Goal: Information Seeking & Learning: Learn about a topic

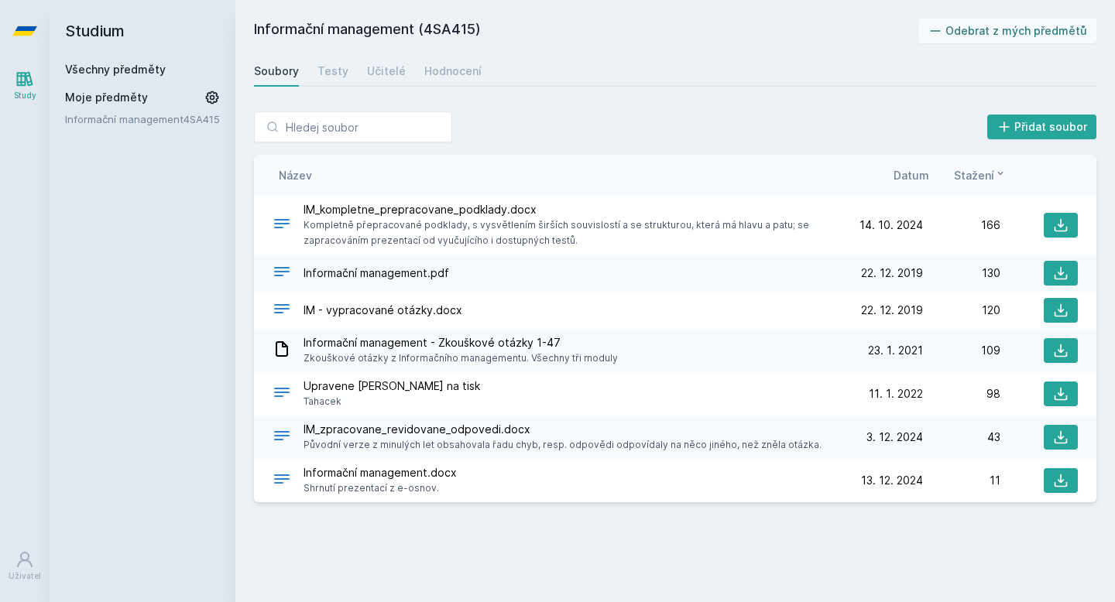
click at [105, 94] on span "Moje předměty" at bounding box center [106, 97] width 83 height 15
click at [129, 73] on link "Všechny předměty" at bounding box center [115, 69] width 101 height 13
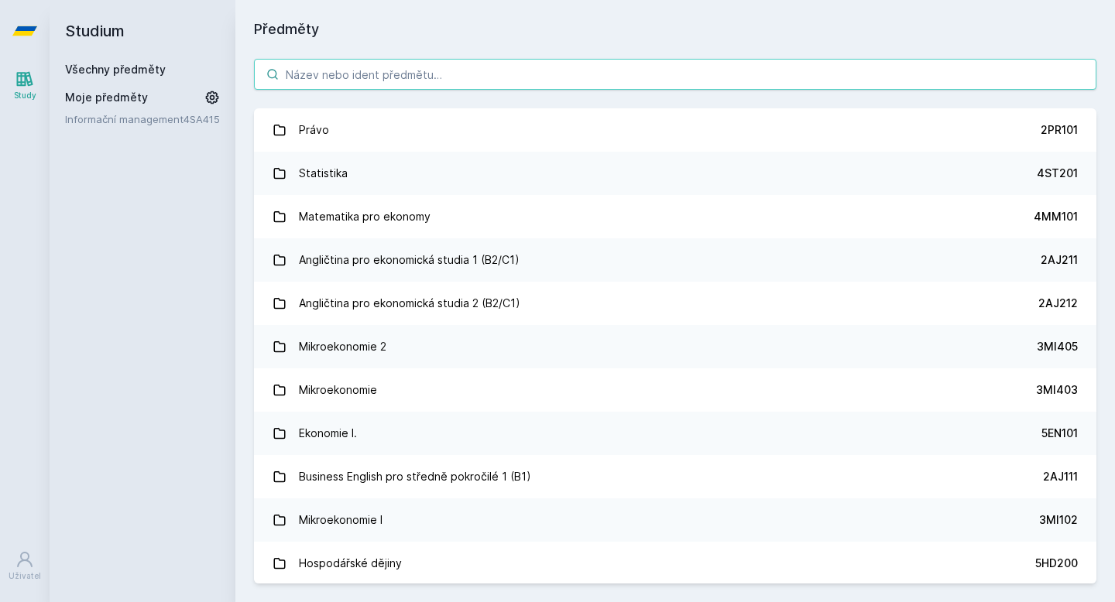
click at [367, 74] on input "search" at bounding box center [675, 74] width 842 height 31
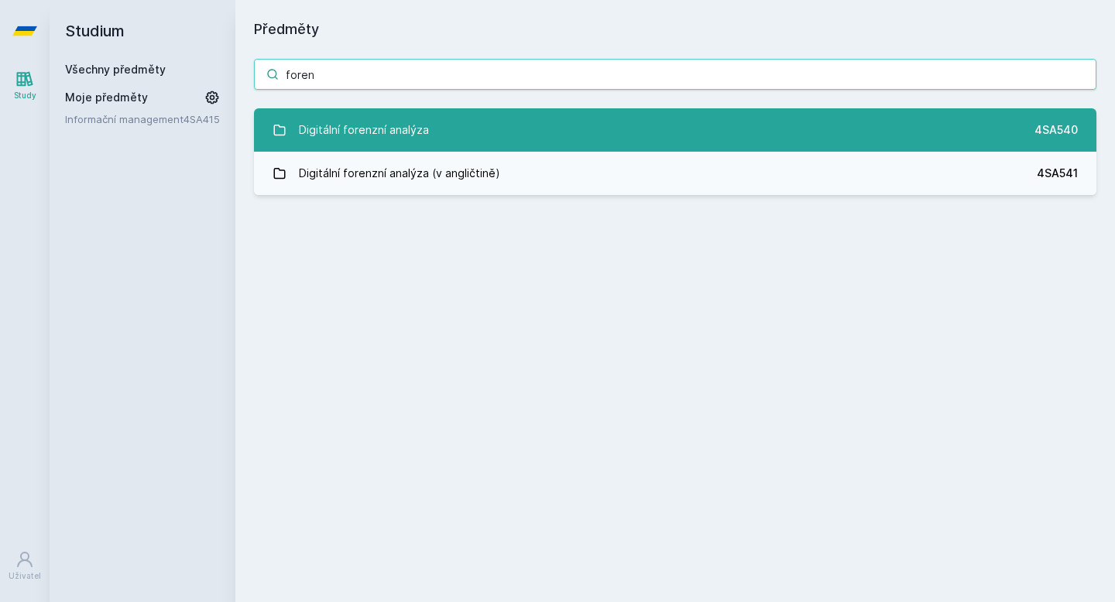
type input "foren"
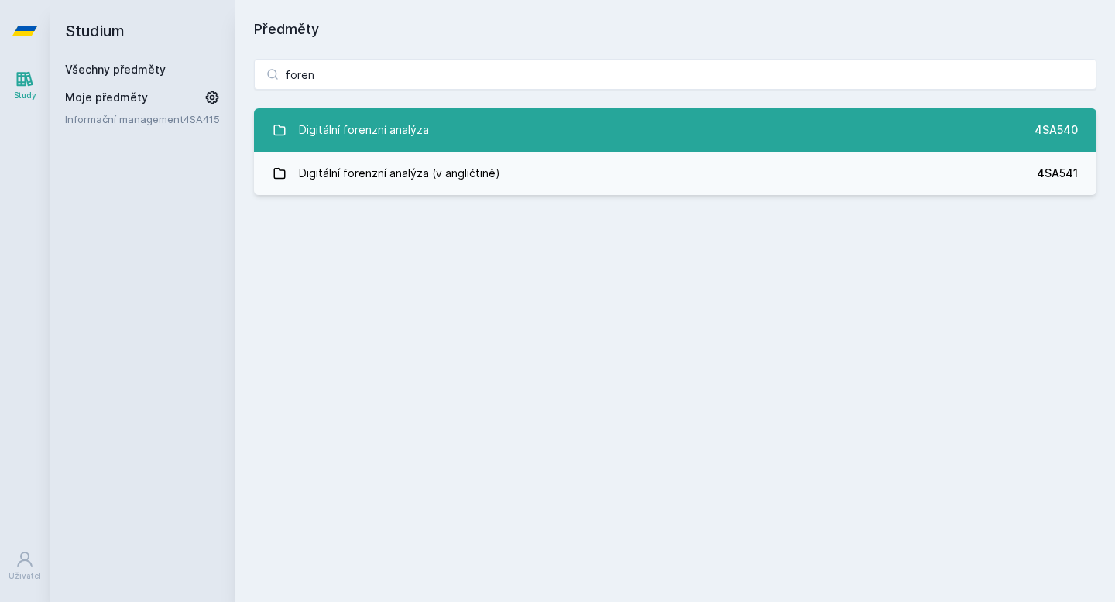
click at [420, 118] on div "Digitální forenzní analýza" at bounding box center [364, 130] width 130 height 31
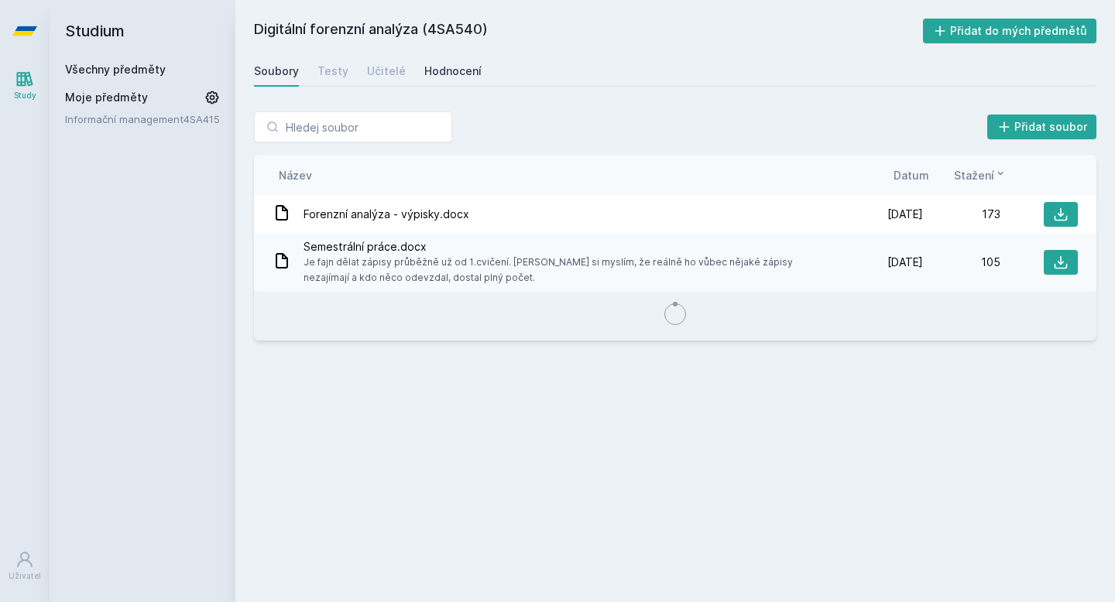
click at [447, 67] on div "Hodnocení" at bounding box center [452, 70] width 57 height 15
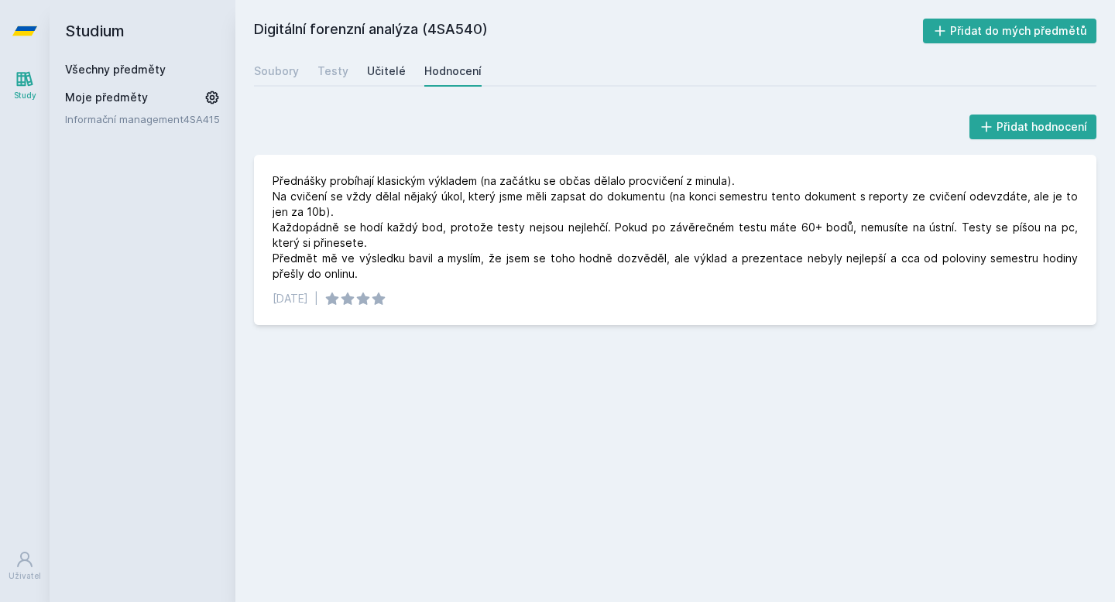
click at [388, 79] on link "Učitelé" at bounding box center [386, 71] width 39 height 31
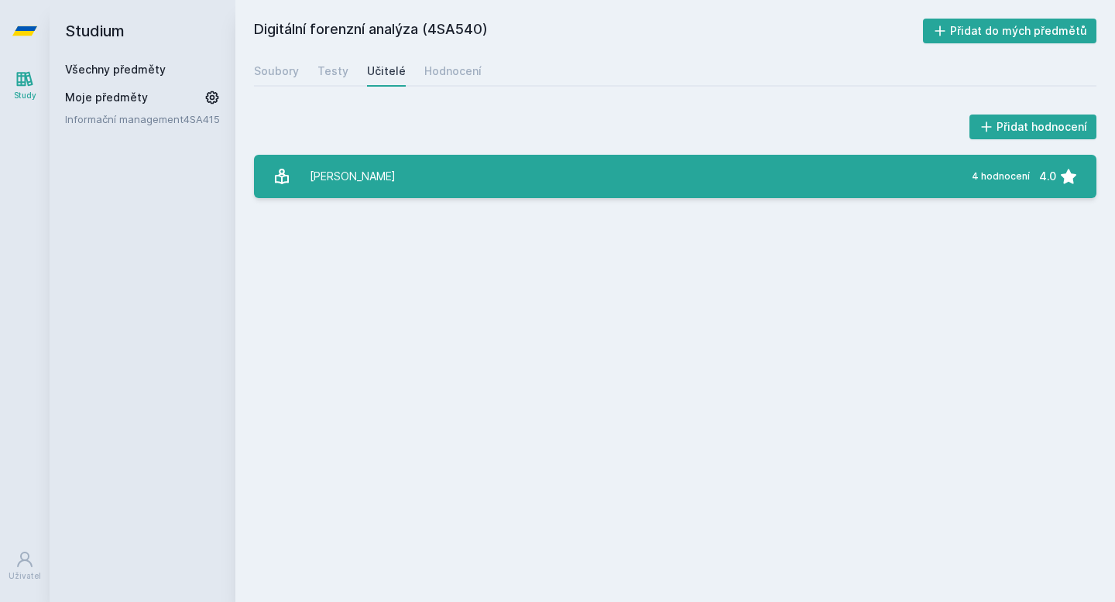
click at [405, 183] on link "[PERSON_NAME] 4 hodnocení 4.0" at bounding box center [675, 176] width 842 height 43
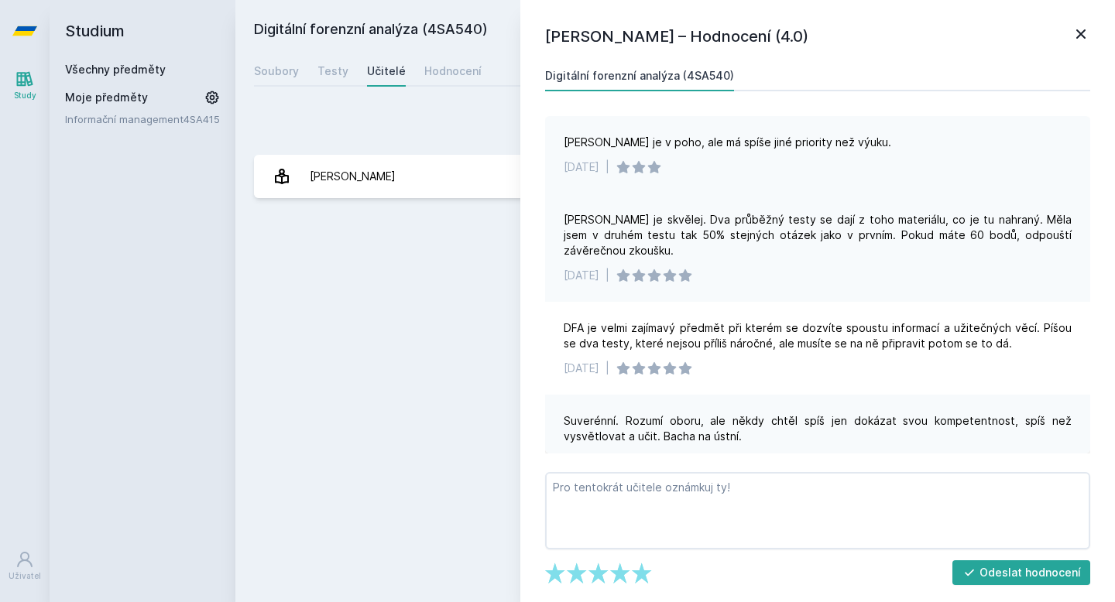
scroll to position [34, 0]
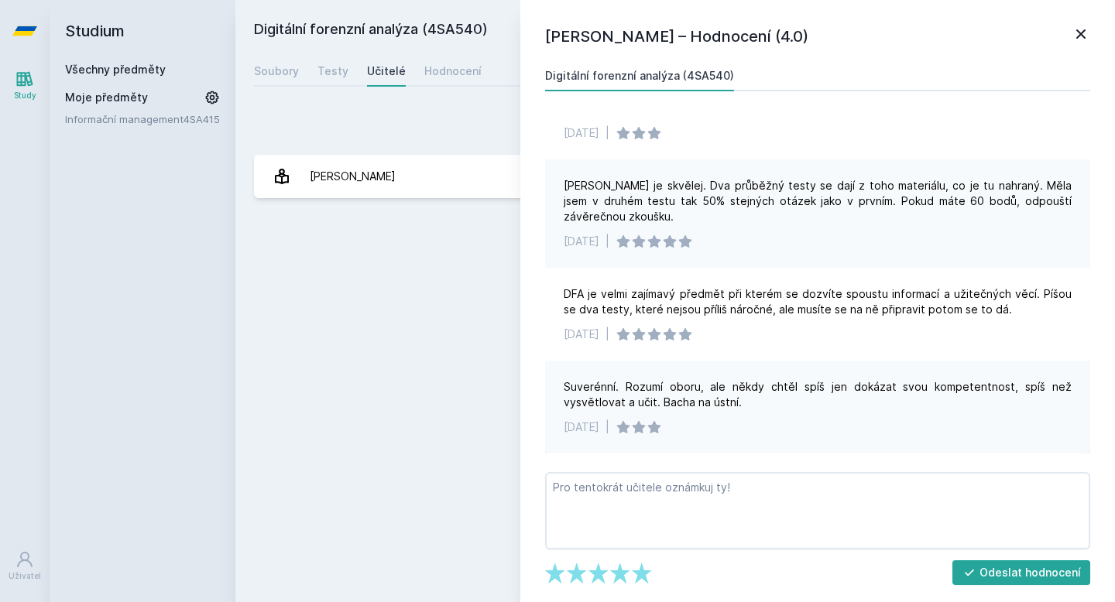
click at [1088, 28] on icon at bounding box center [1081, 34] width 19 height 19
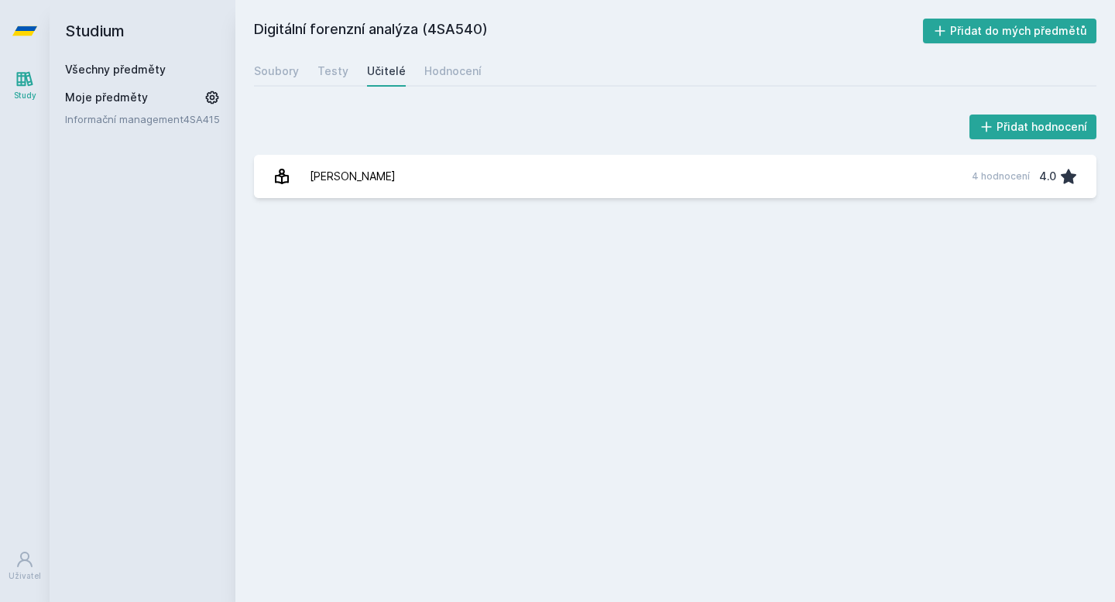
click at [321, 86] on div "Soubory Testy Učitelé Hodnocení" at bounding box center [675, 71] width 842 height 31
click at [327, 81] on link "Testy" at bounding box center [332, 71] width 31 height 31
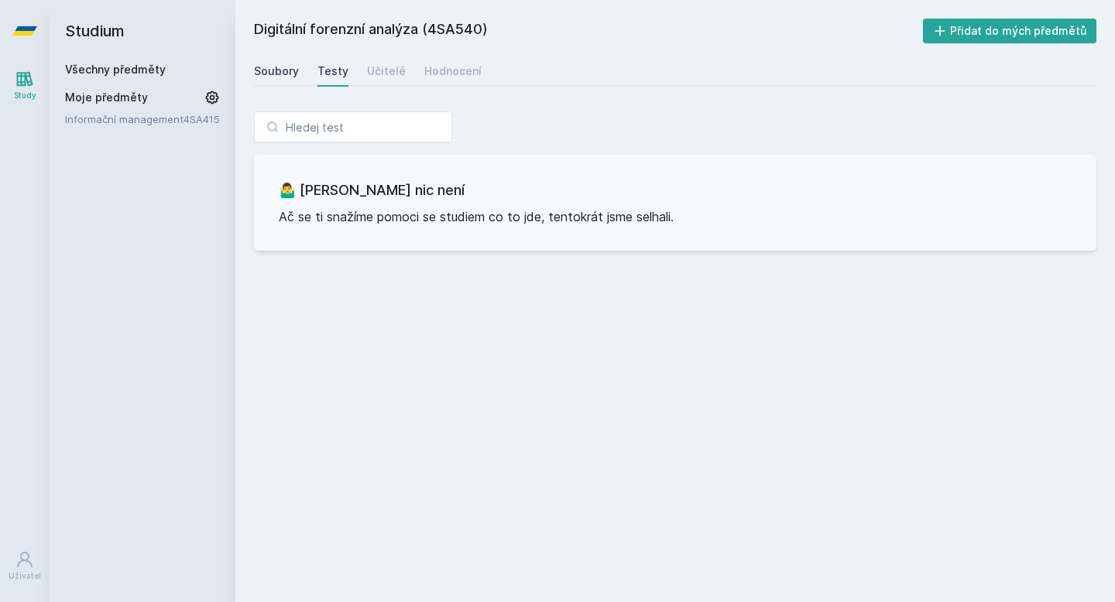
click at [280, 69] on div "Soubory" at bounding box center [276, 70] width 45 height 15
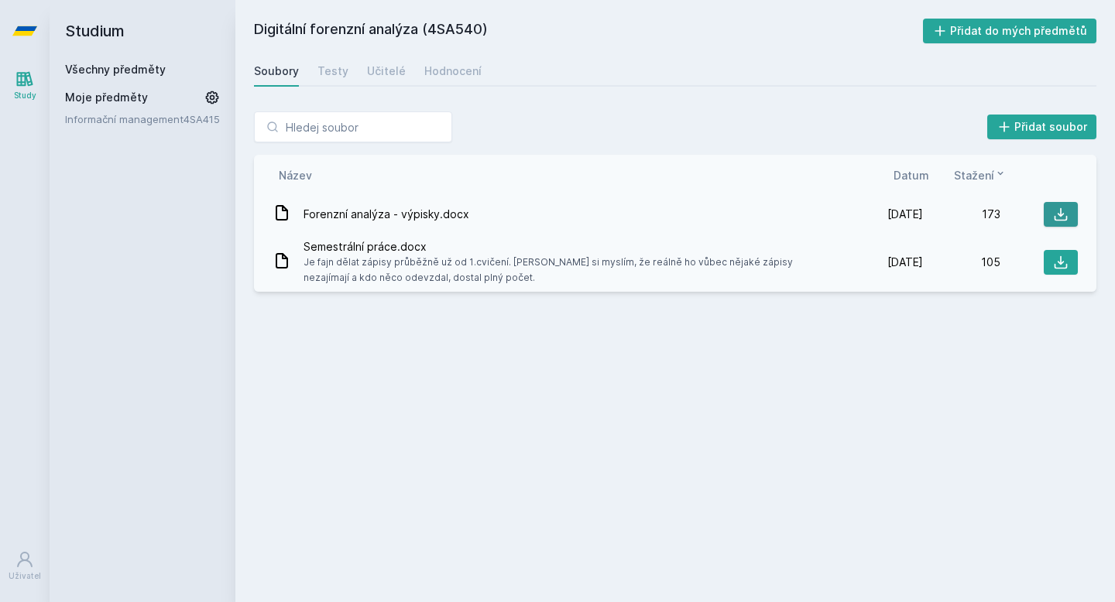
click at [1048, 212] on button at bounding box center [1061, 214] width 34 height 25
